Goal: Check status: Check status

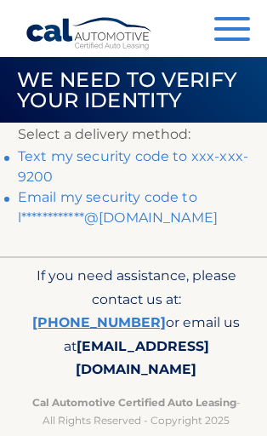
click at [155, 162] on link "Text my security code to xxx-xxx-9200" at bounding box center [133, 166] width 231 height 37
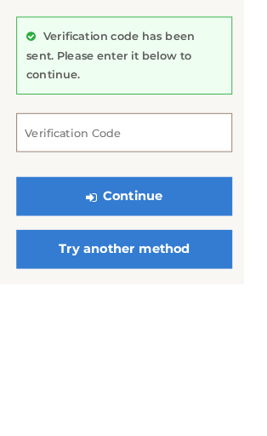
click at [129, 248] on input "Verification Code" at bounding box center [136, 269] width 237 height 43
type input "120979"
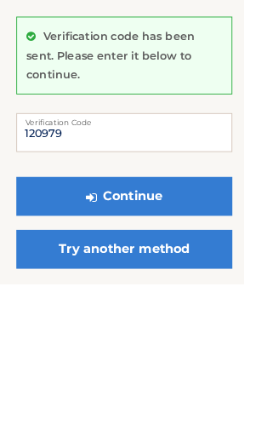
click at [162, 318] on button "Continue" at bounding box center [136, 339] width 237 height 43
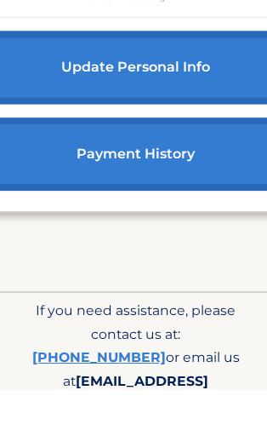
scroll to position [973, 0]
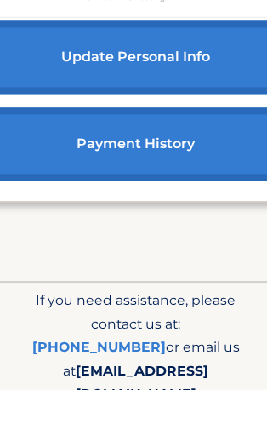
click at [135, 187] on link "payment history" at bounding box center [136, 190] width 378 height 73
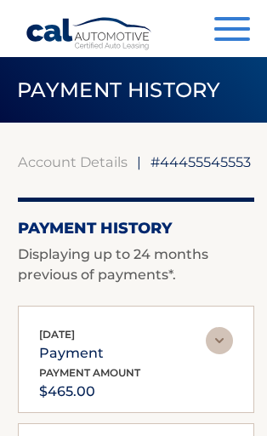
click at [235, 30] on span "button" at bounding box center [232, 28] width 36 height 3
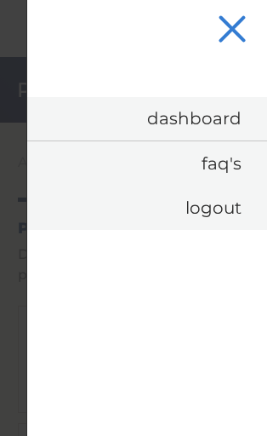
click at [217, 116] on link "Dashboard" at bounding box center [147, 118] width 240 height 43
click at [190, 125] on link "Dashboard" at bounding box center [147, 118] width 240 height 43
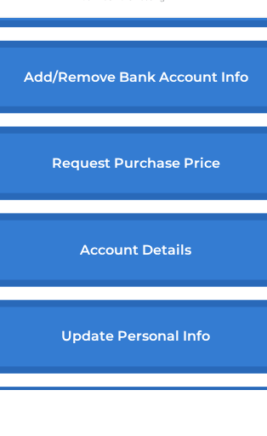
scroll to position [695, 0]
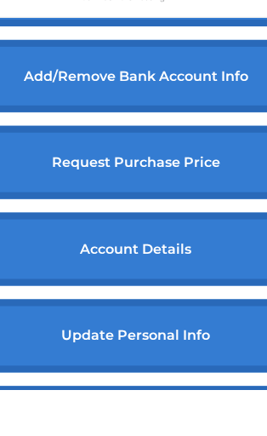
click at [174, 276] on link "account details" at bounding box center [136, 295] width 378 height 73
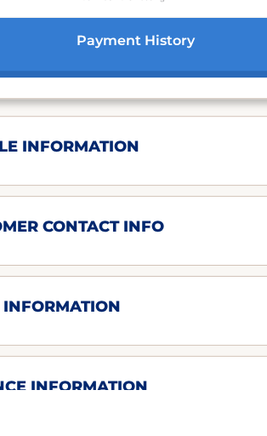
scroll to position [1061, 0]
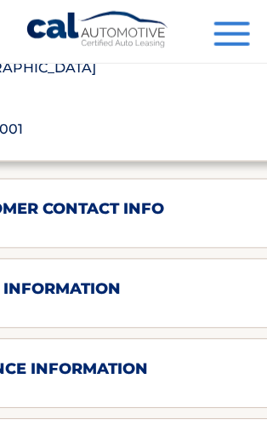
scroll to position [1587, 0]
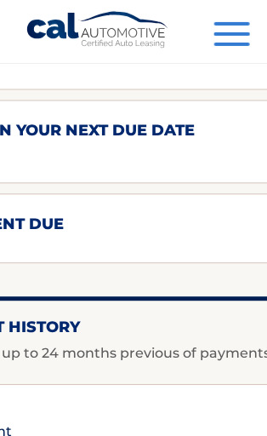
scroll to position [2312, 0]
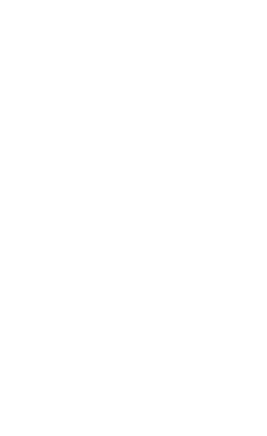
scroll to position [282, 0]
